Goal: Navigation & Orientation: Understand site structure

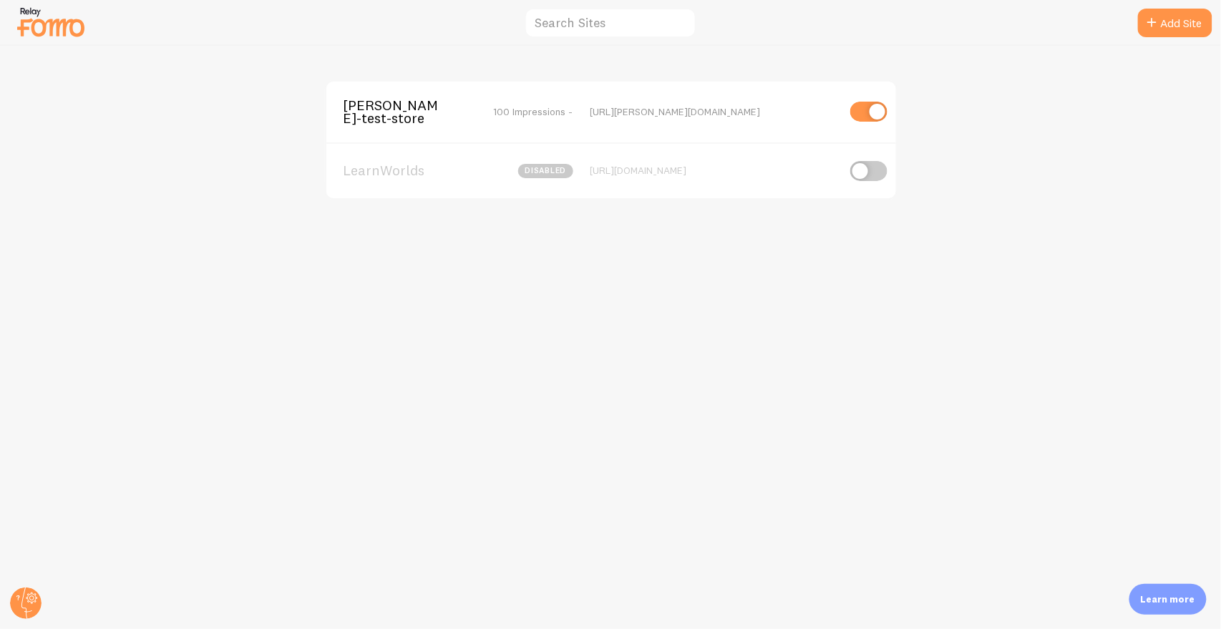
click at [360, 107] on span "[PERSON_NAME]-test-store" at bounding box center [401, 112] width 115 height 26
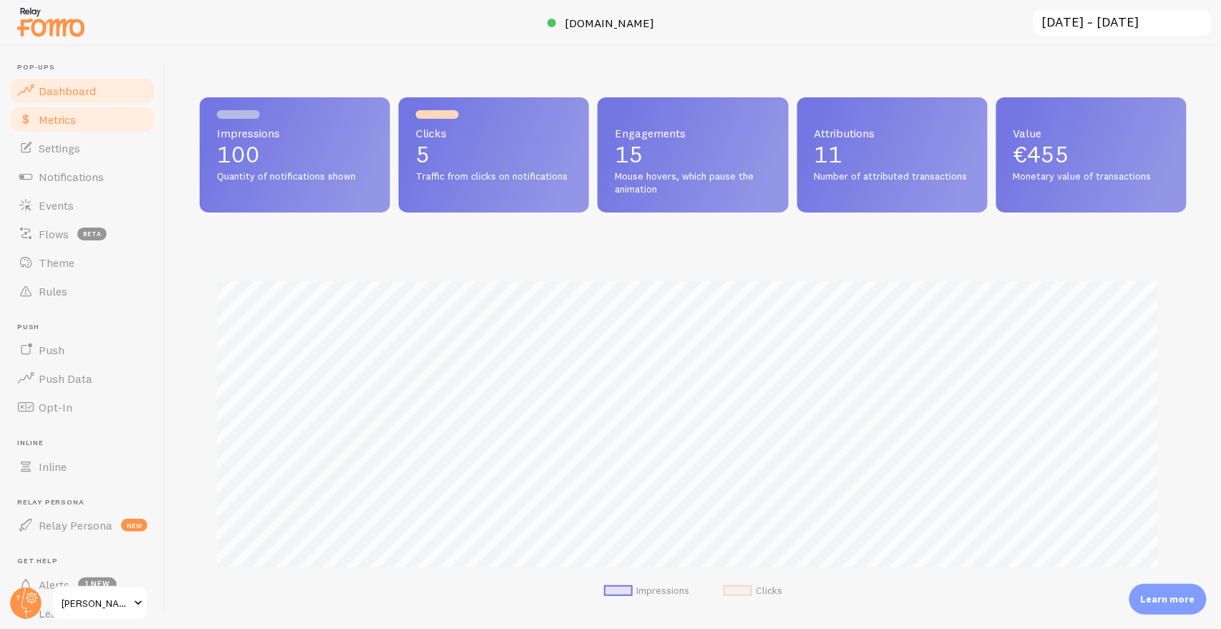
click at [80, 109] on link "Metrics" at bounding box center [82, 119] width 147 height 29
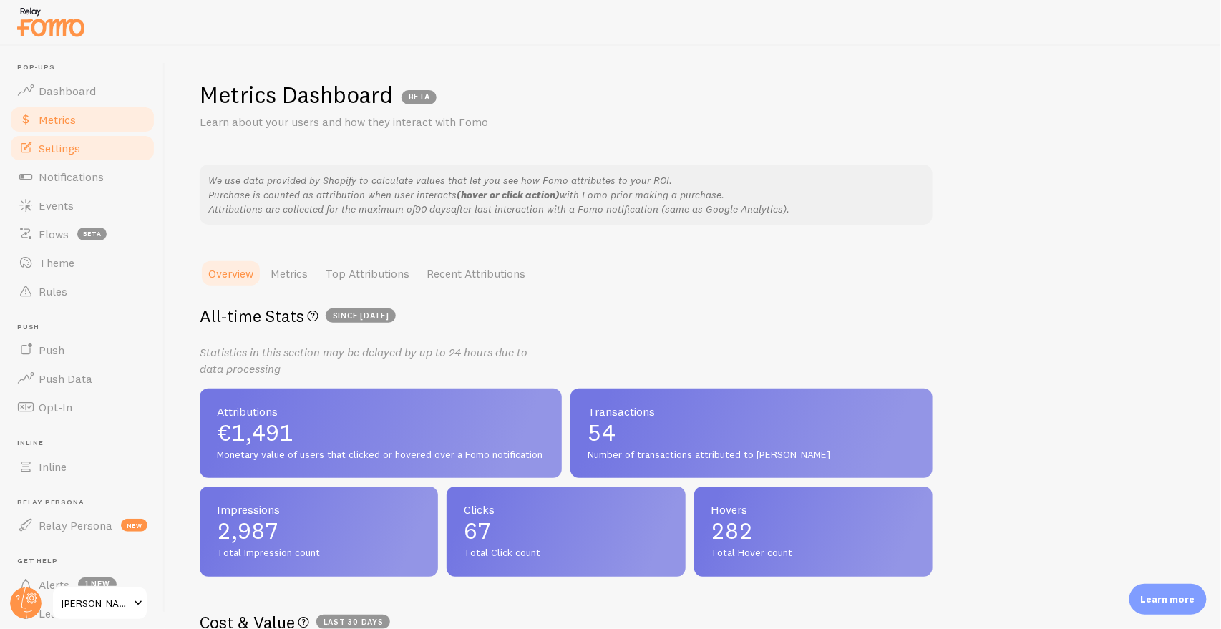
click at [77, 135] on link "Settings" at bounding box center [82, 148] width 147 height 29
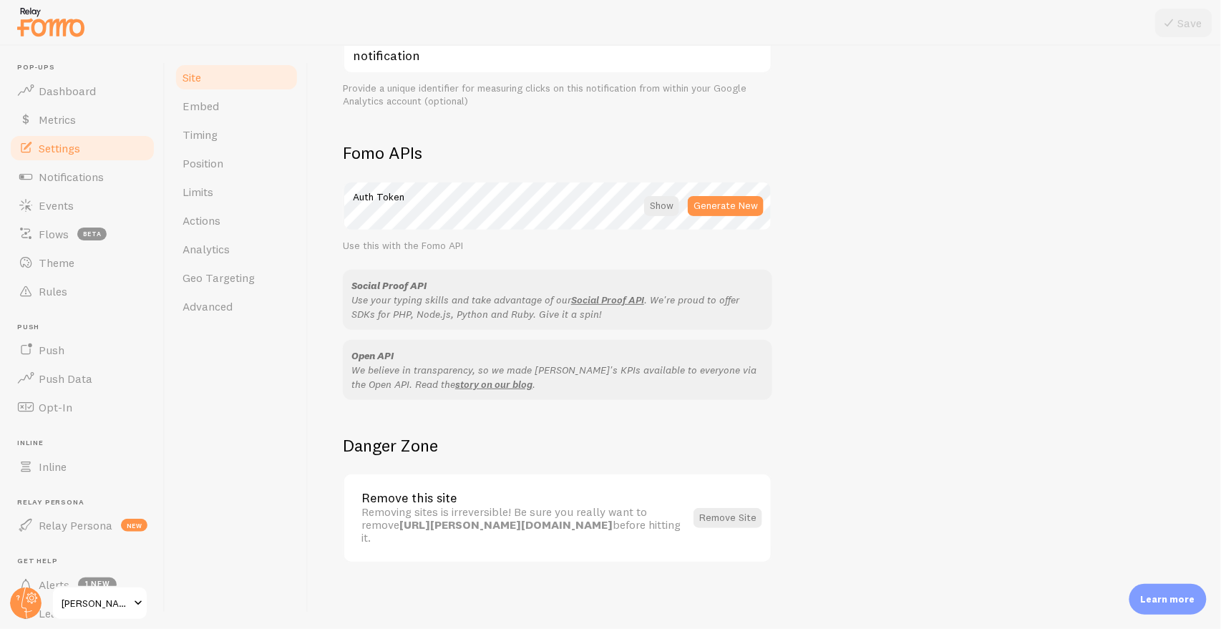
scroll to position [820, 0]
click at [91, 173] on span "Notifications" at bounding box center [71, 177] width 65 height 14
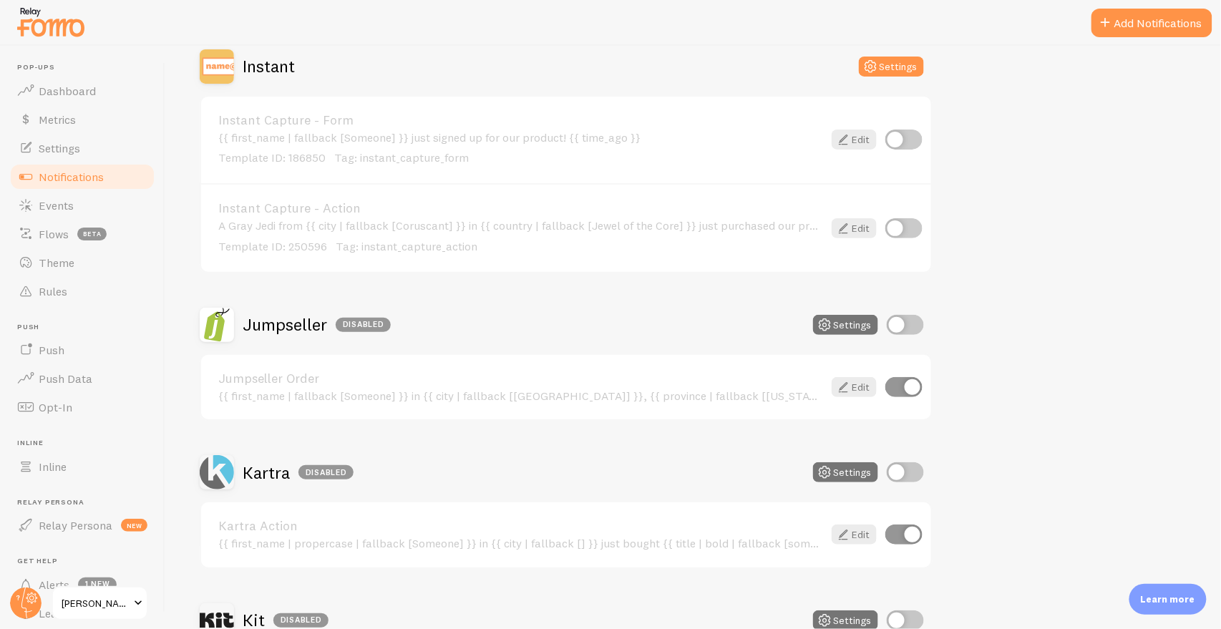
scroll to position [1725, 0]
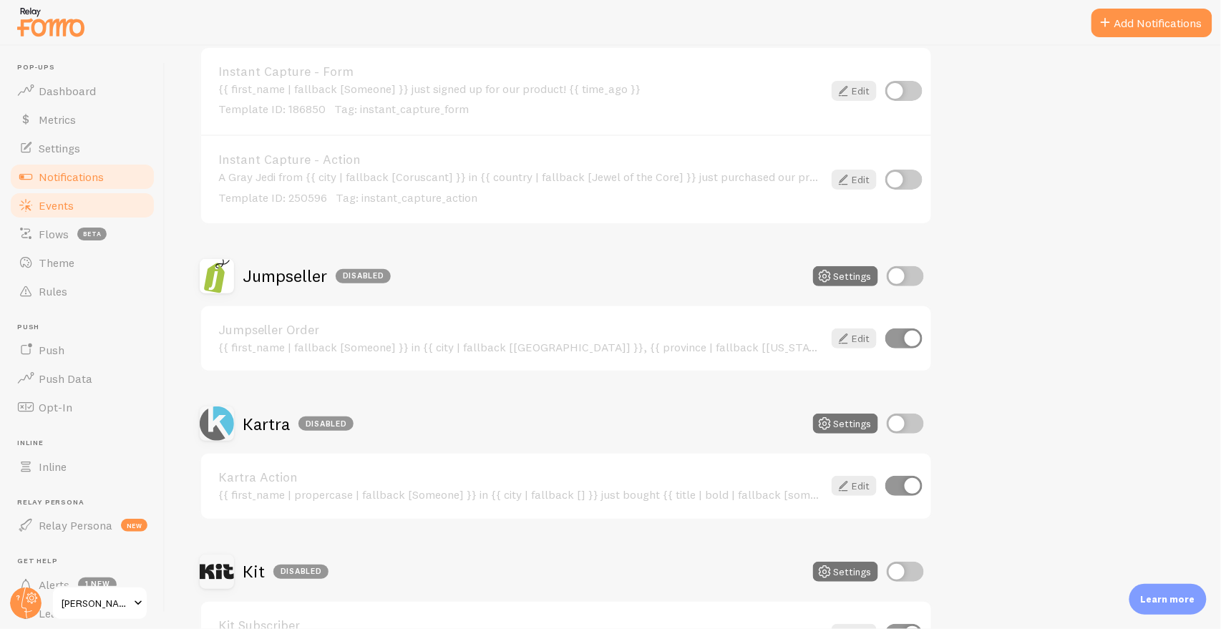
click at [69, 200] on span "Events" at bounding box center [56, 205] width 35 height 14
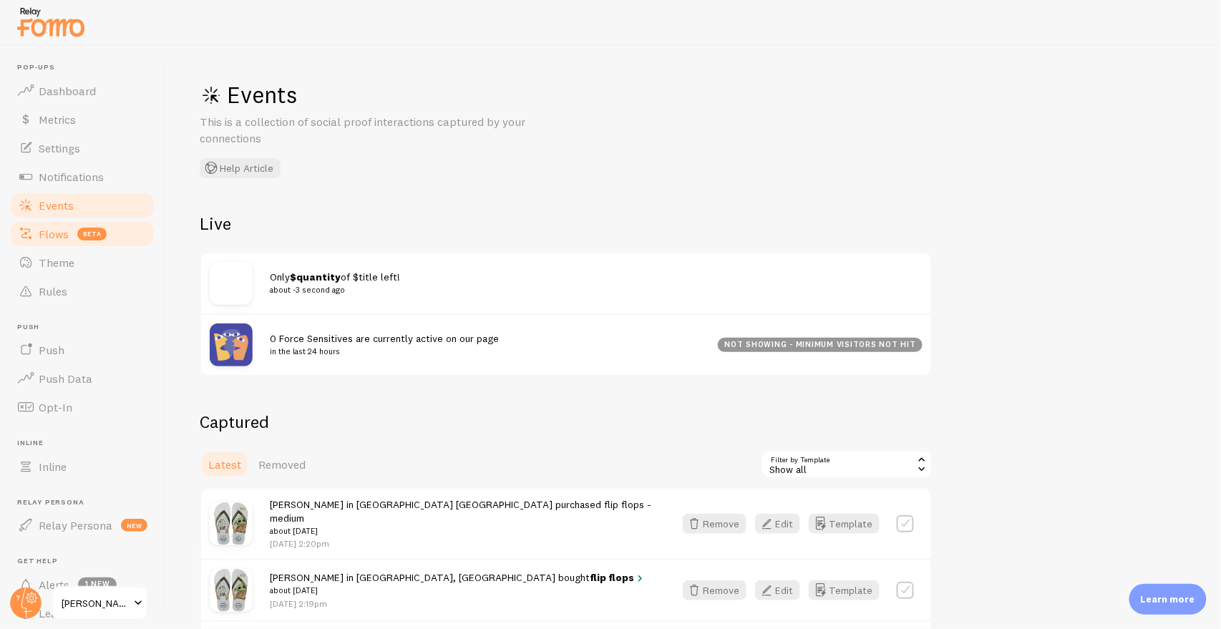
click at [67, 220] on link "Flows beta" at bounding box center [82, 234] width 147 height 29
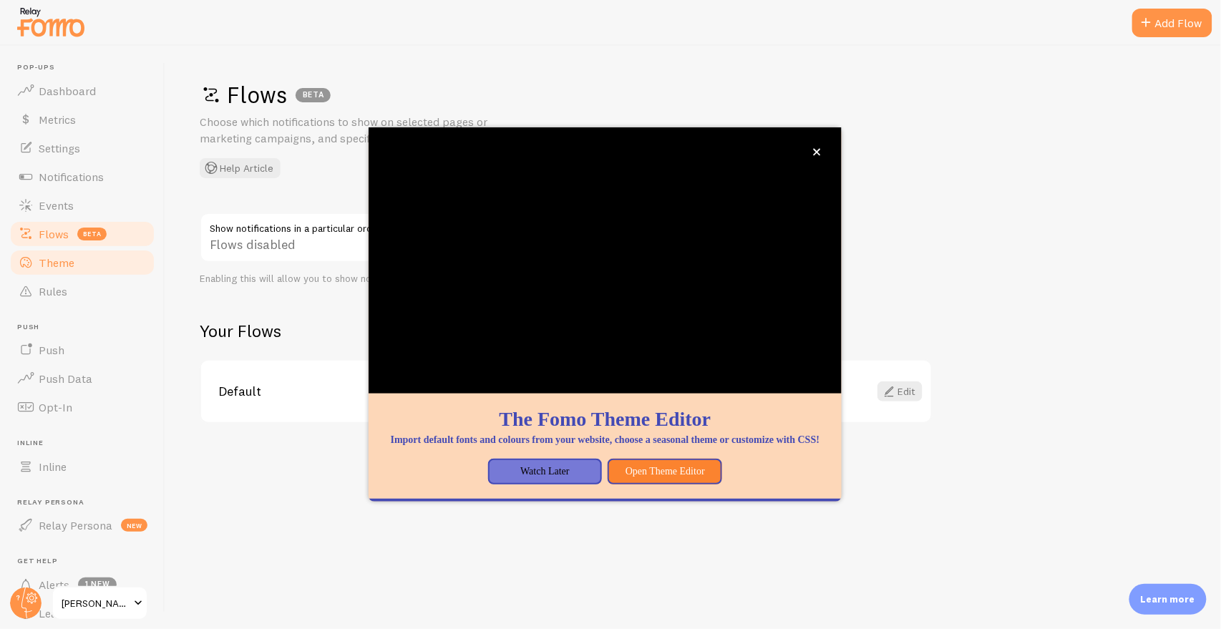
click at [44, 263] on span "Theme" at bounding box center [57, 263] width 36 height 14
